Goal: Information Seeking & Learning: Learn about a topic

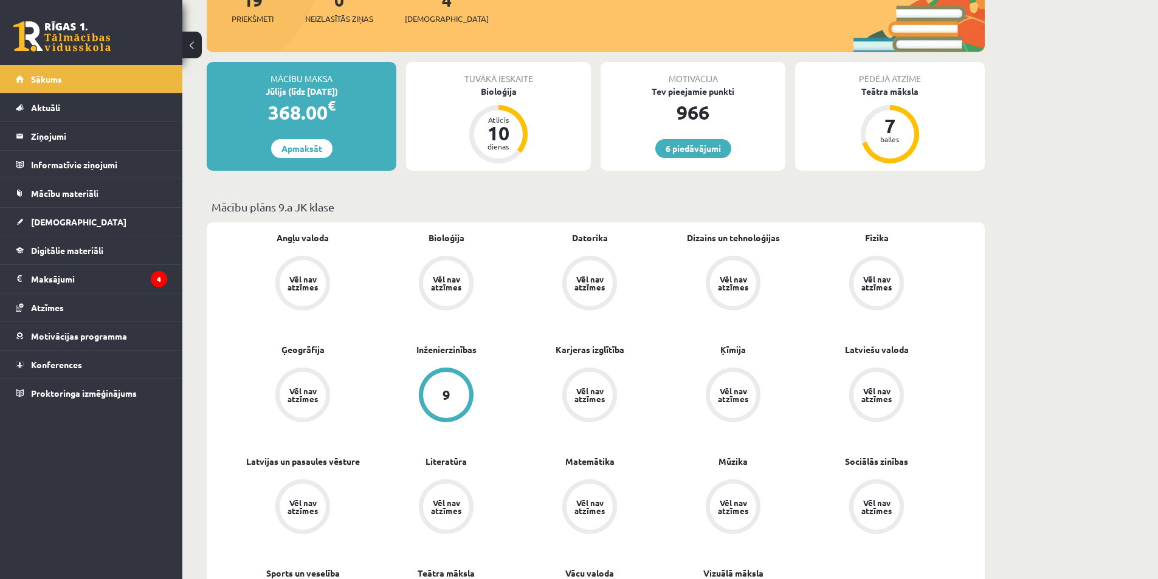
scroll to position [182, 0]
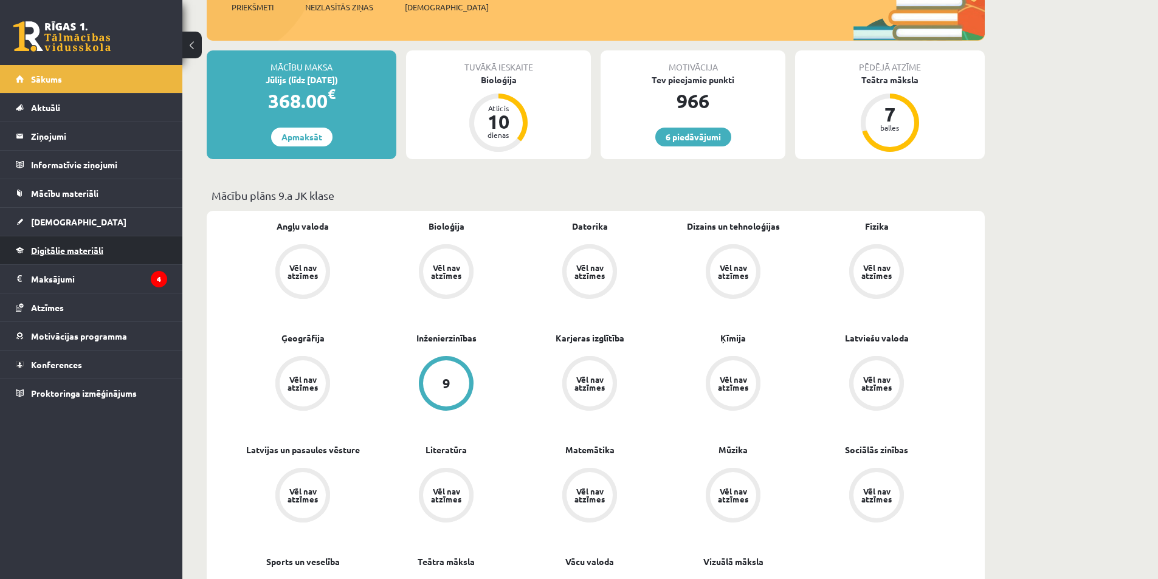
click at [125, 250] on link "Digitālie materiāli" at bounding box center [91, 250] width 151 height 28
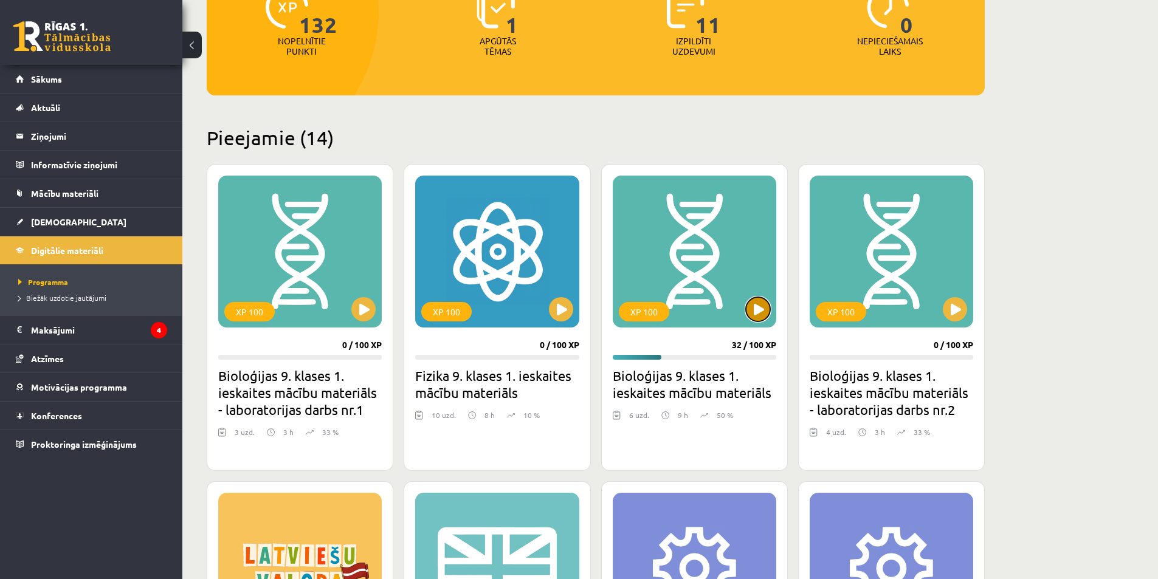
click at [759, 307] on button at bounding box center [758, 309] width 24 height 24
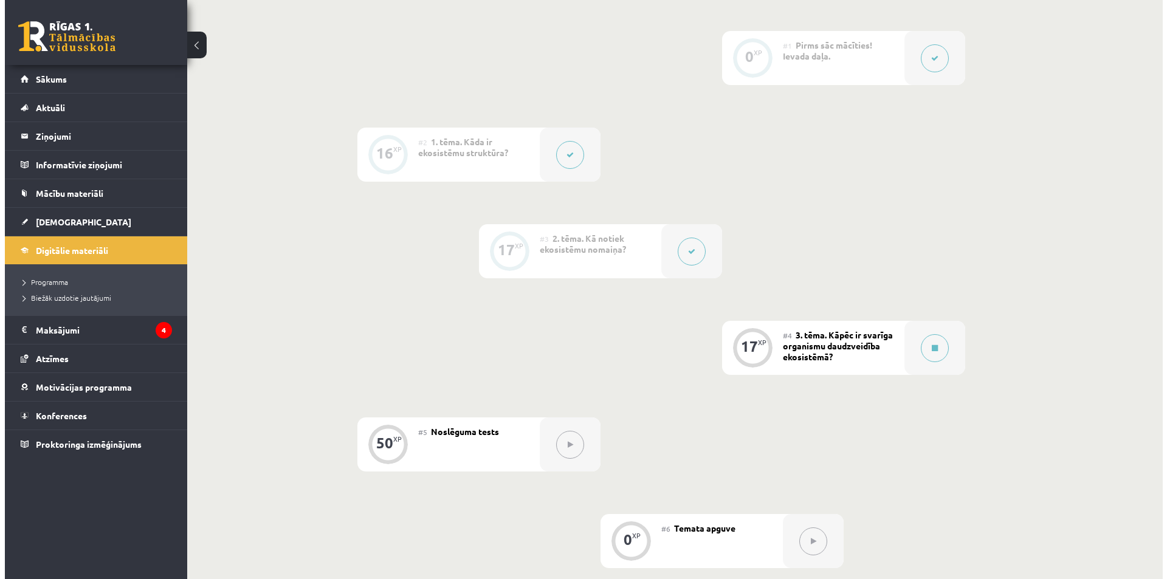
scroll to position [304, 0]
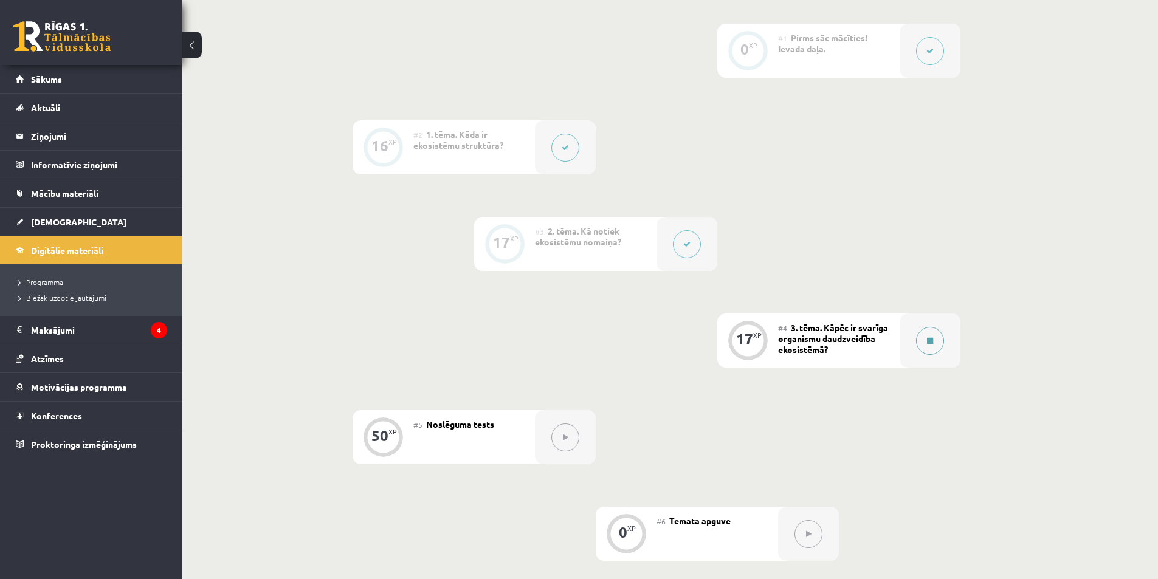
click at [930, 347] on button at bounding box center [930, 341] width 28 height 28
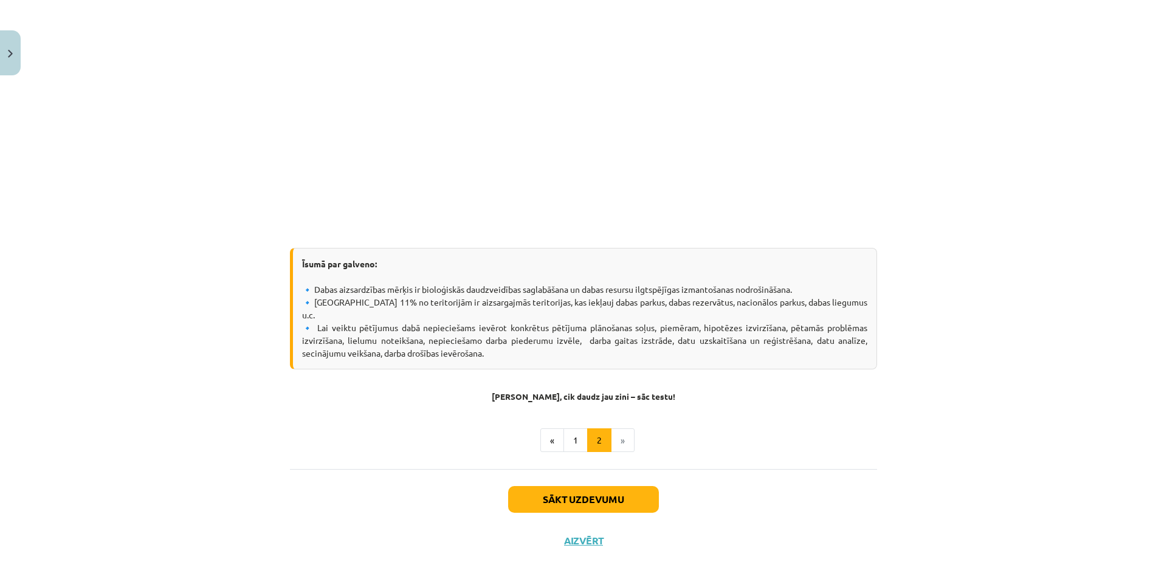
scroll to position [311, 0]
click at [578, 434] on button "1" at bounding box center [575, 440] width 24 height 24
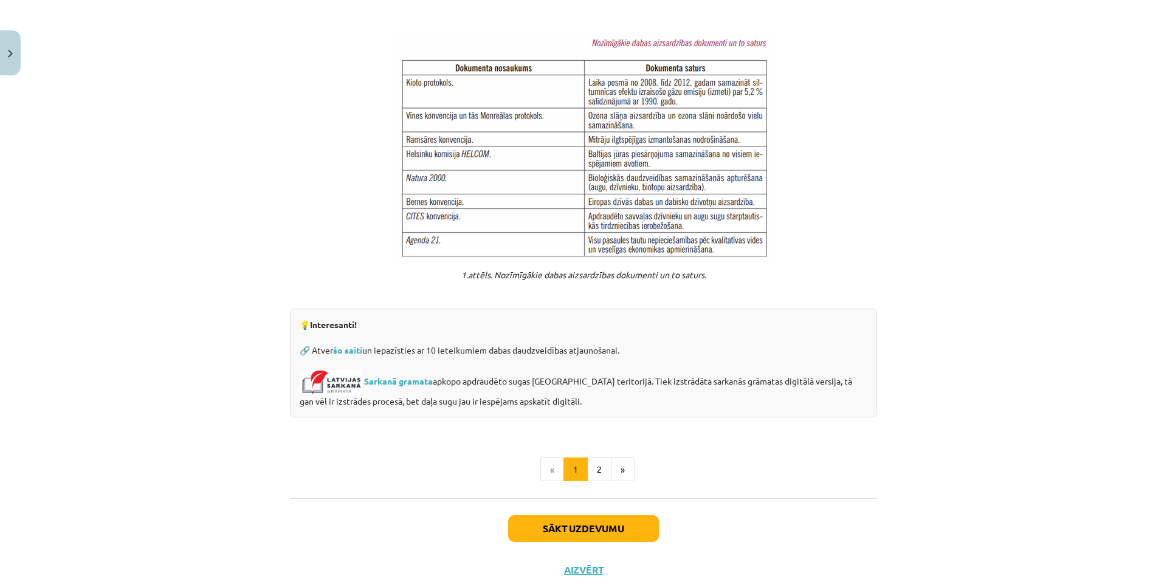
scroll to position [848, 0]
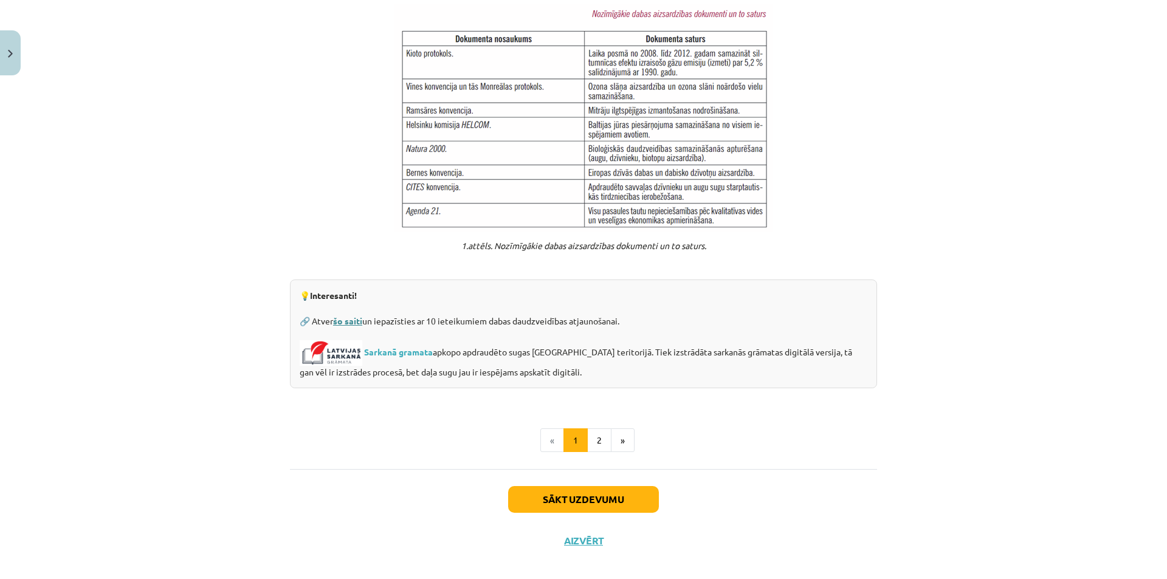
click at [340, 315] on link "šo saiti" at bounding box center [347, 320] width 29 height 11
click at [388, 346] on link "Sarkanā gramata" at bounding box center [398, 351] width 69 height 11
click at [600, 428] on button "2" at bounding box center [599, 440] width 24 height 24
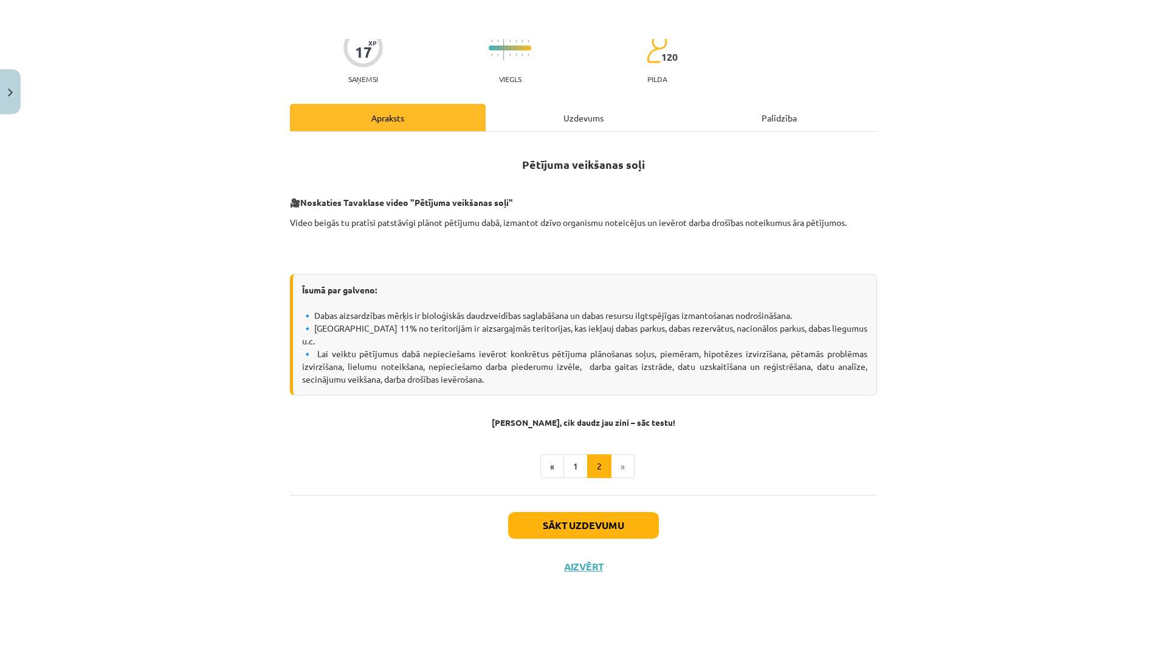
scroll to position [24, 0]
